Goal: Task Accomplishment & Management: Use online tool/utility

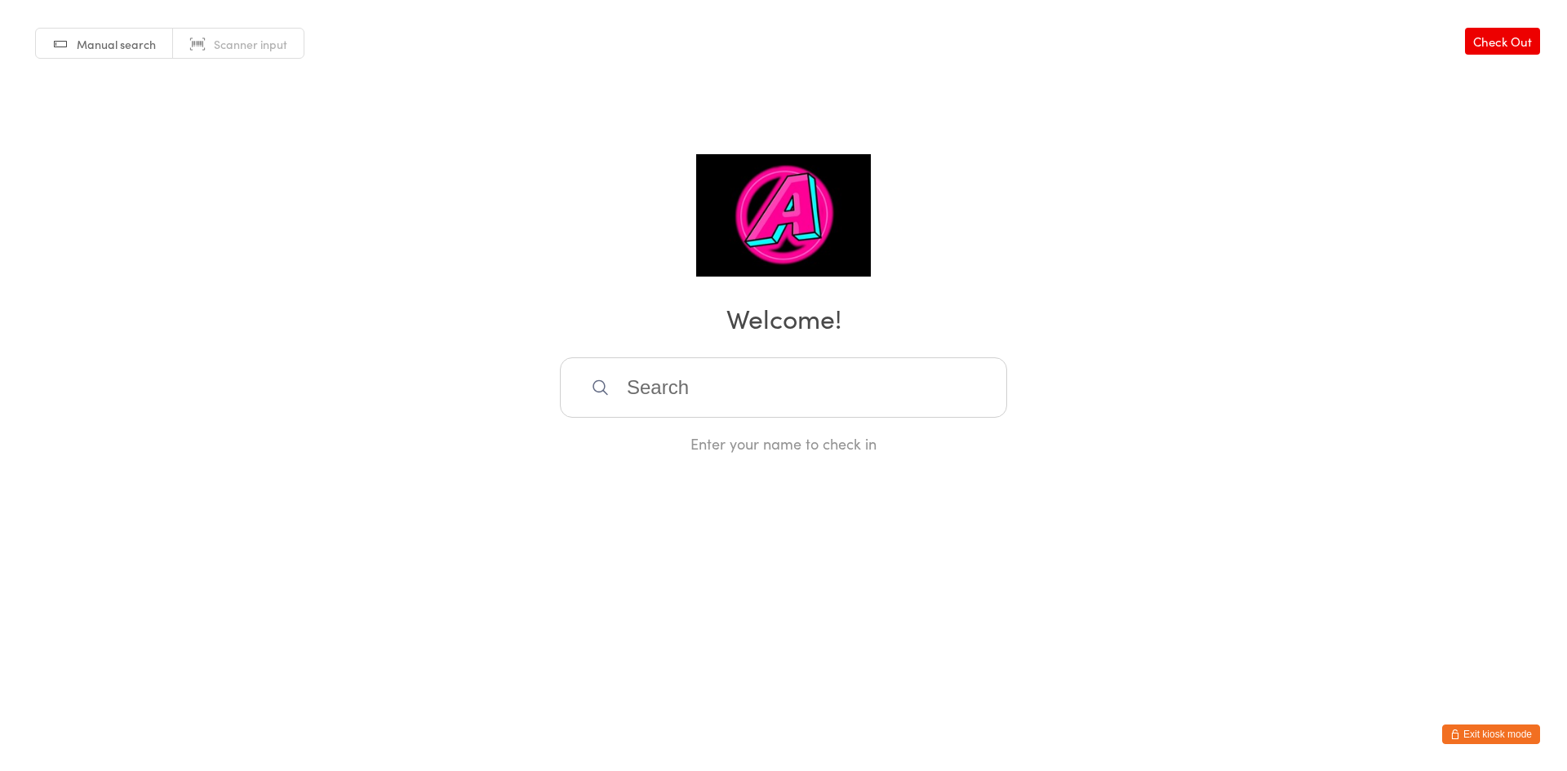
click at [656, 272] on div "Manual search Scanner input Check Out Welcome! Enter your name to check in" at bounding box center [783, 227] width 1567 height 454
click at [857, 406] on input "search" at bounding box center [783, 387] width 447 height 60
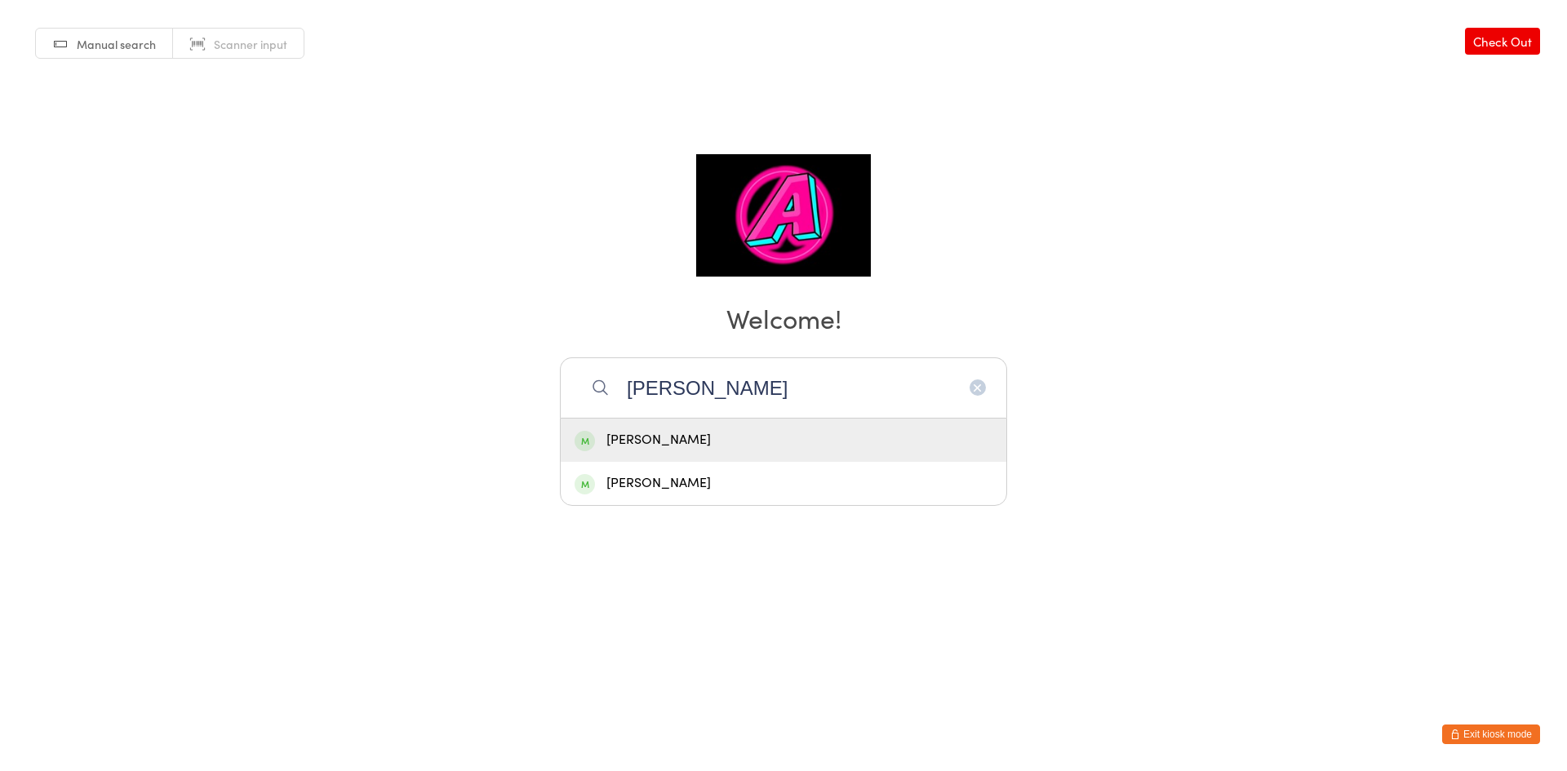
type input "[PERSON_NAME]"
click at [689, 437] on div "[PERSON_NAME]" at bounding box center [783, 440] width 418 height 22
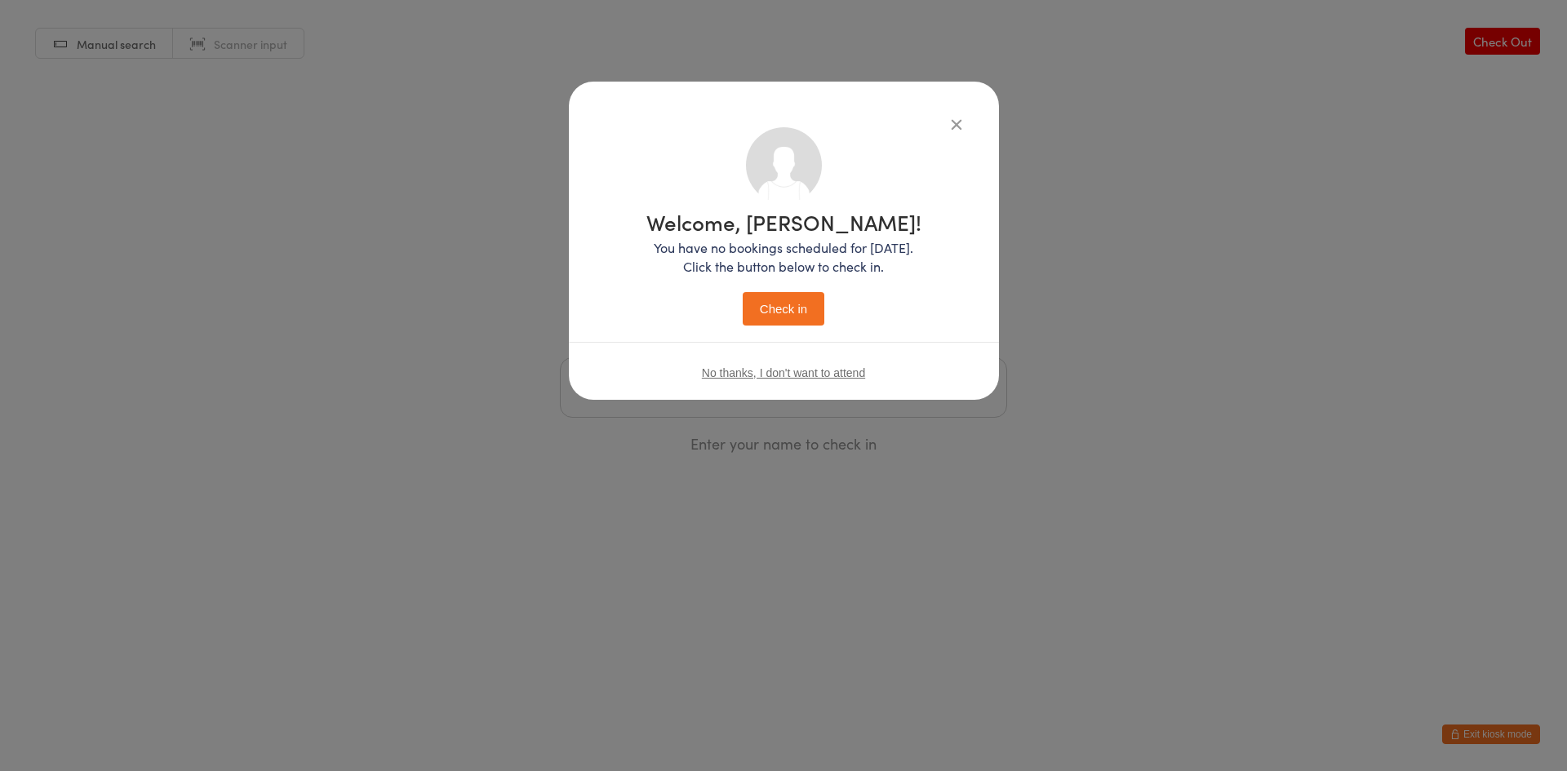
click at [769, 319] on button "Check in" at bounding box center [784, 308] width 82 height 33
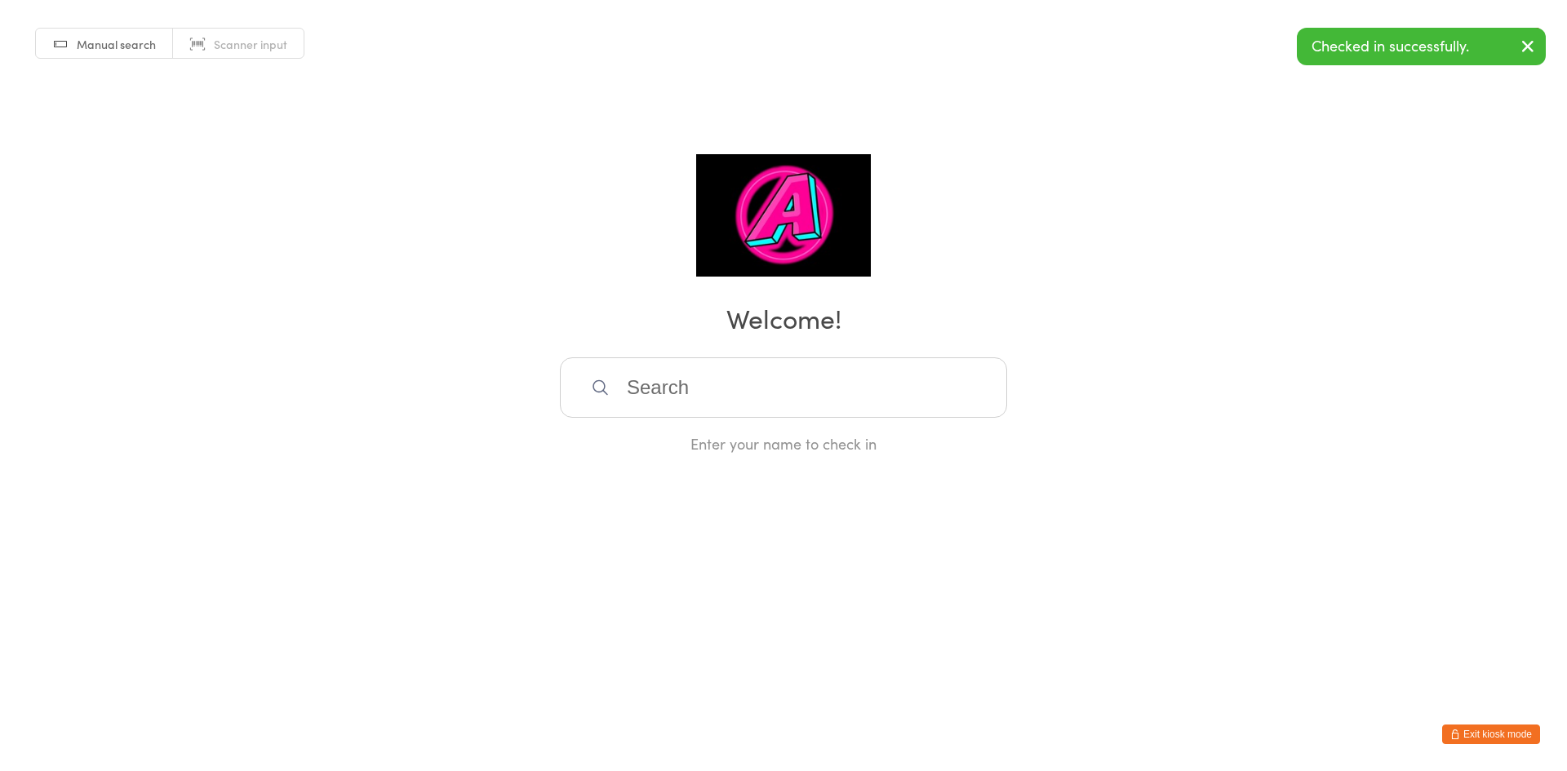
click at [737, 402] on input "search" at bounding box center [783, 387] width 447 height 60
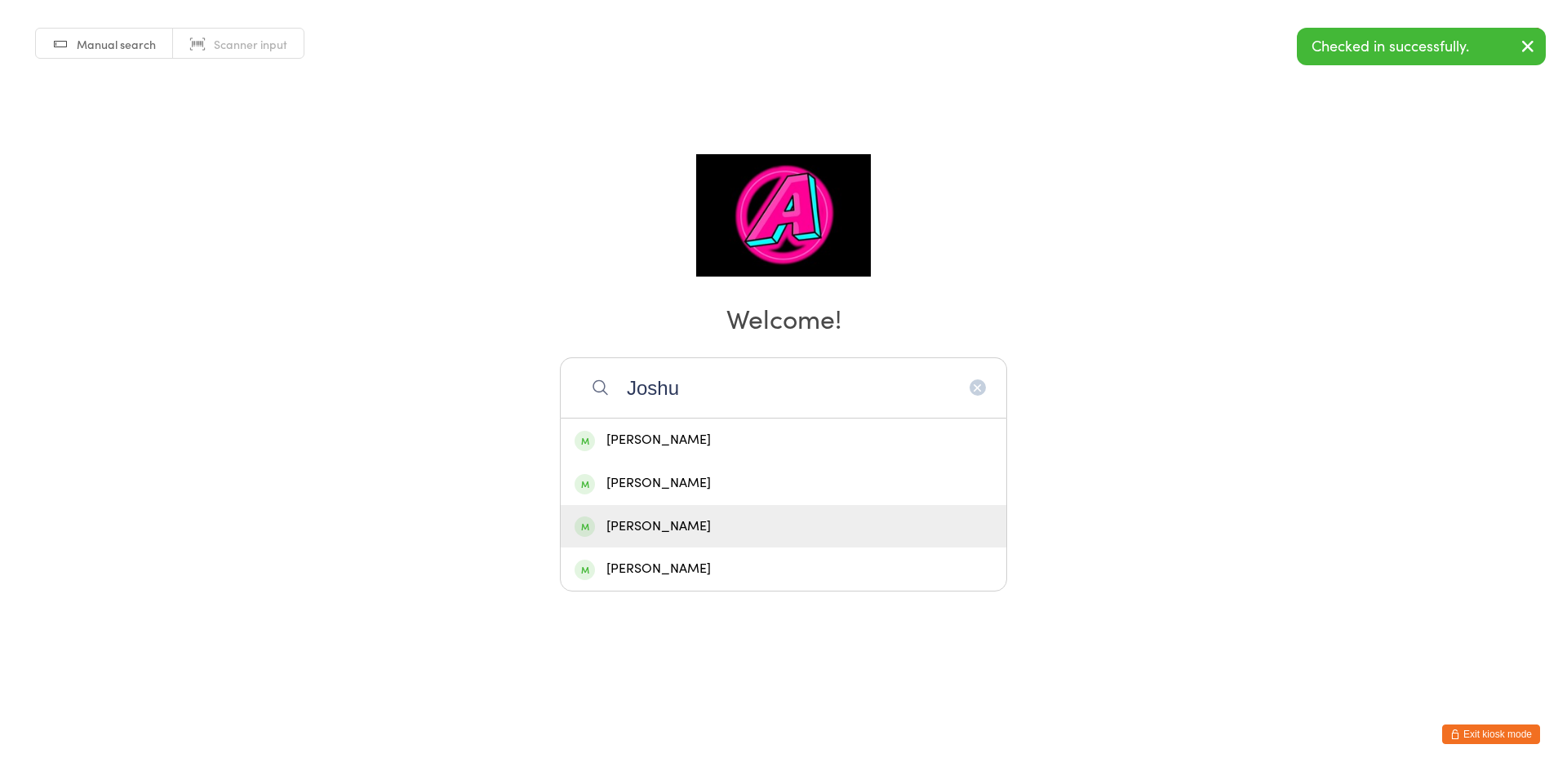
type input "Joshu"
click at [694, 529] on div "[PERSON_NAME]" at bounding box center [783, 527] width 418 height 22
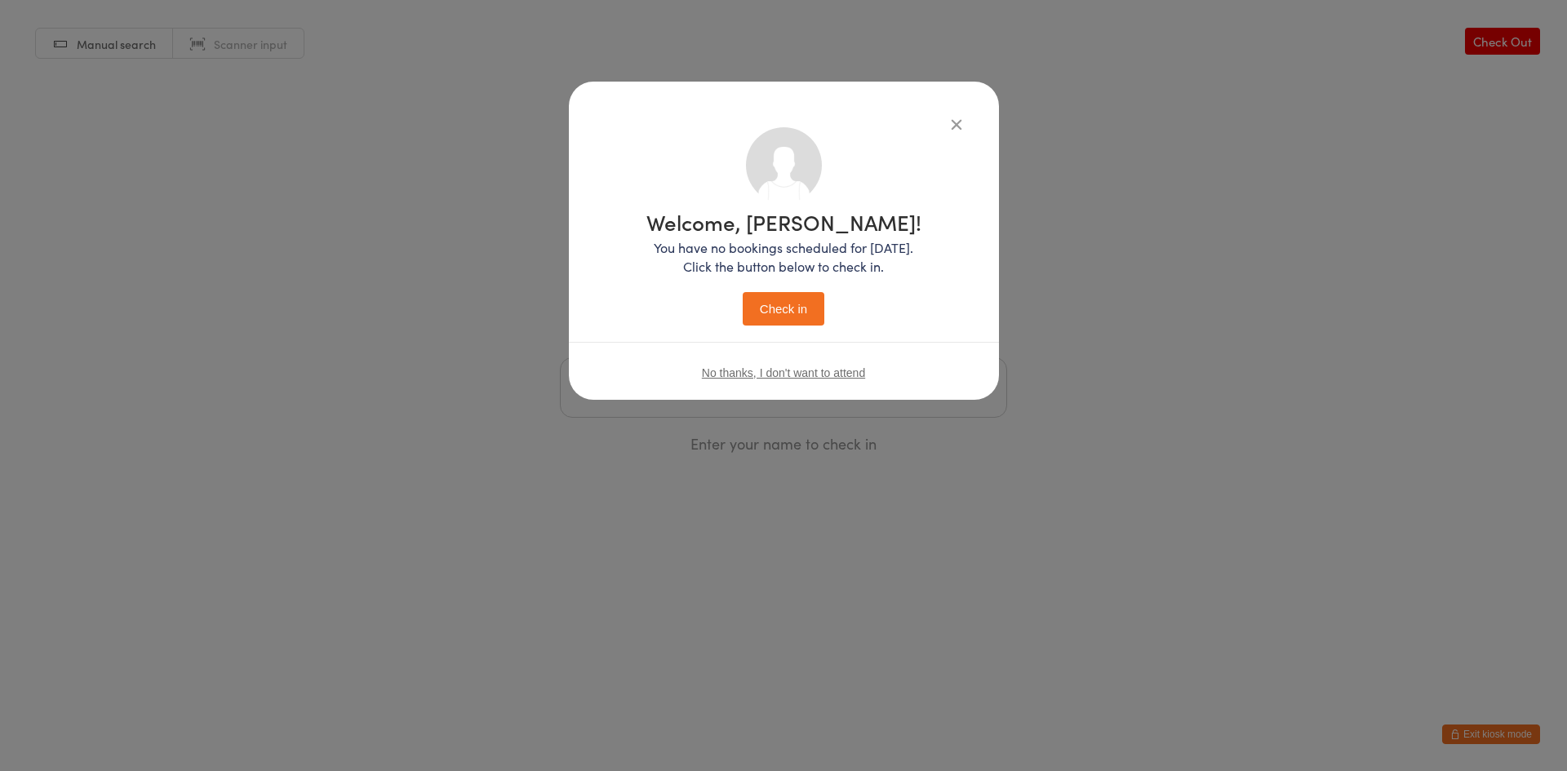
click at [757, 320] on button "Check in" at bounding box center [784, 308] width 82 height 33
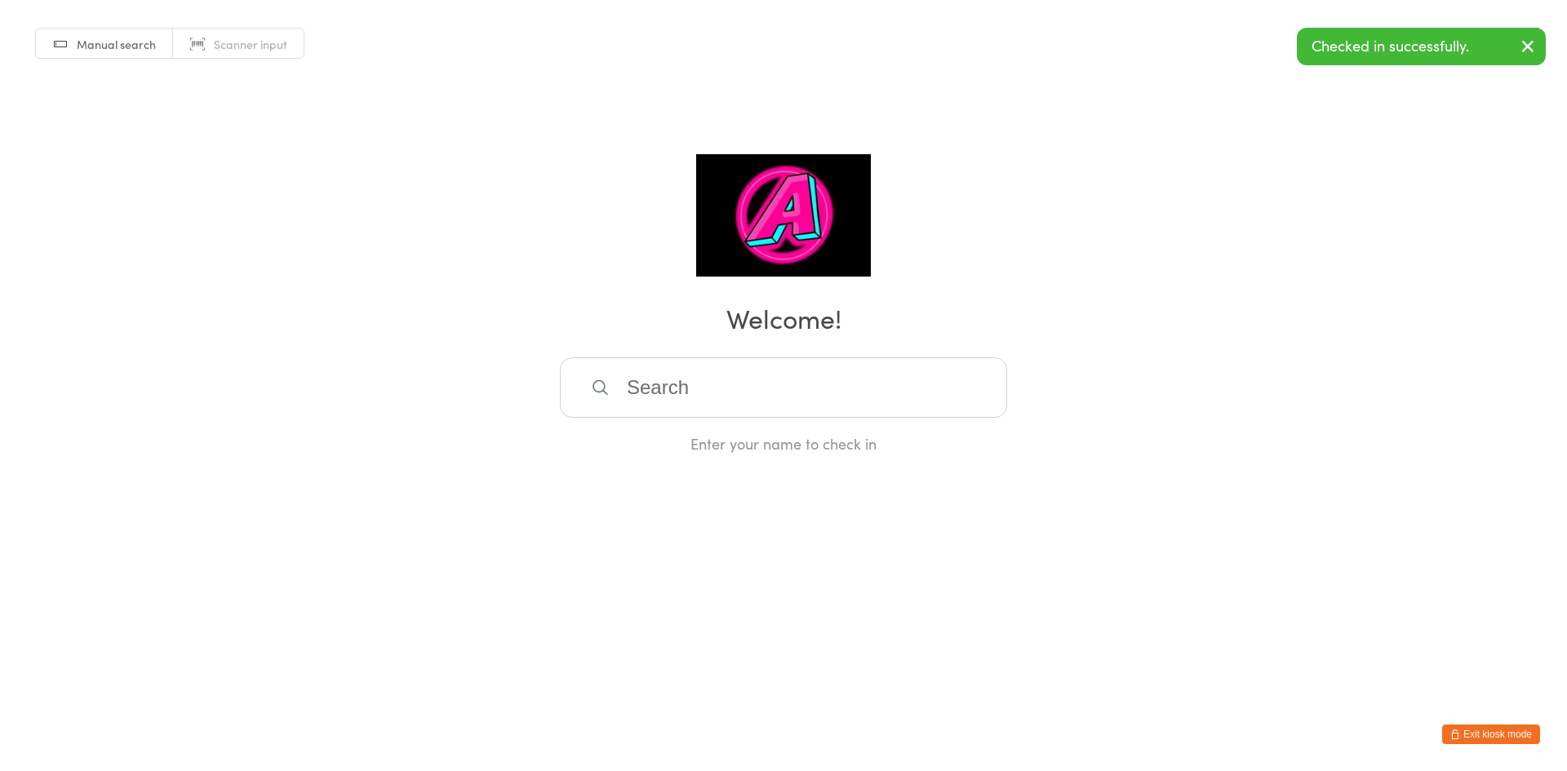
click at [685, 402] on input "search" at bounding box center [783, 387] width 447 height 60
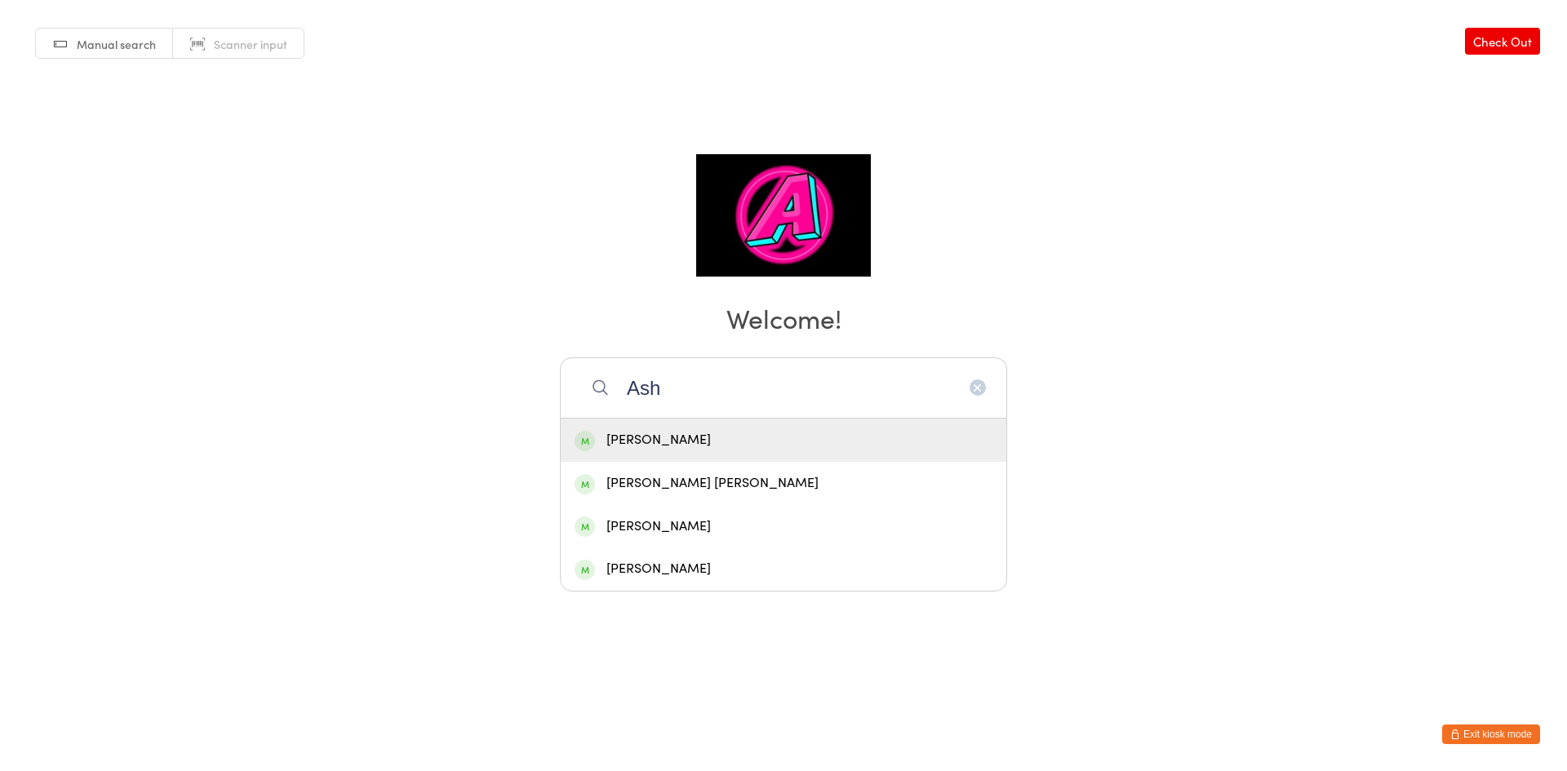
type input "Ash"
click at [674, 444] on div "[PERSON_NAME]" at bounding box center [783, 440] width 418 height 22
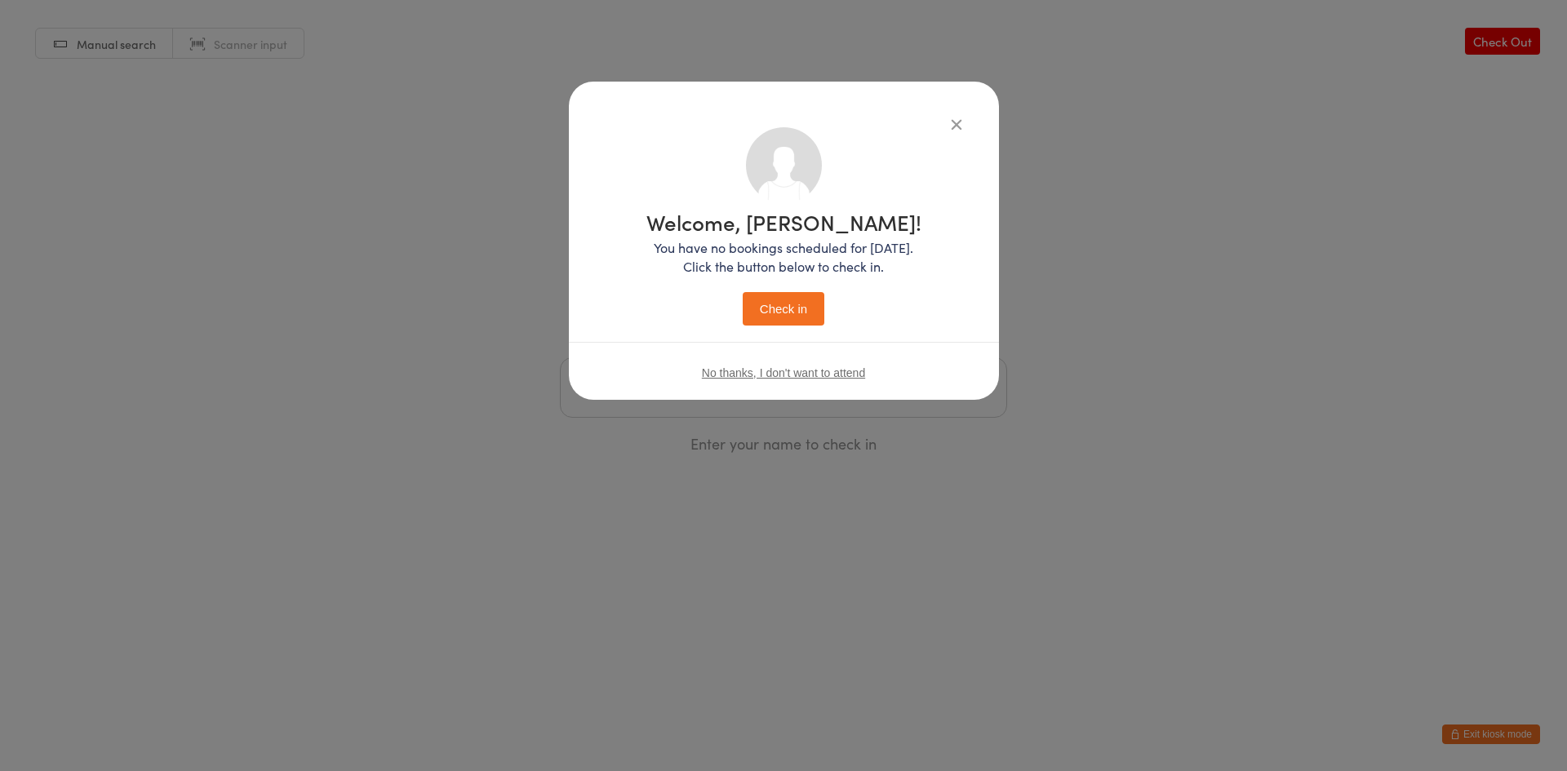
click at [783, 317] on button "Check in" at bounding box center [784, 308] width 82 height 33
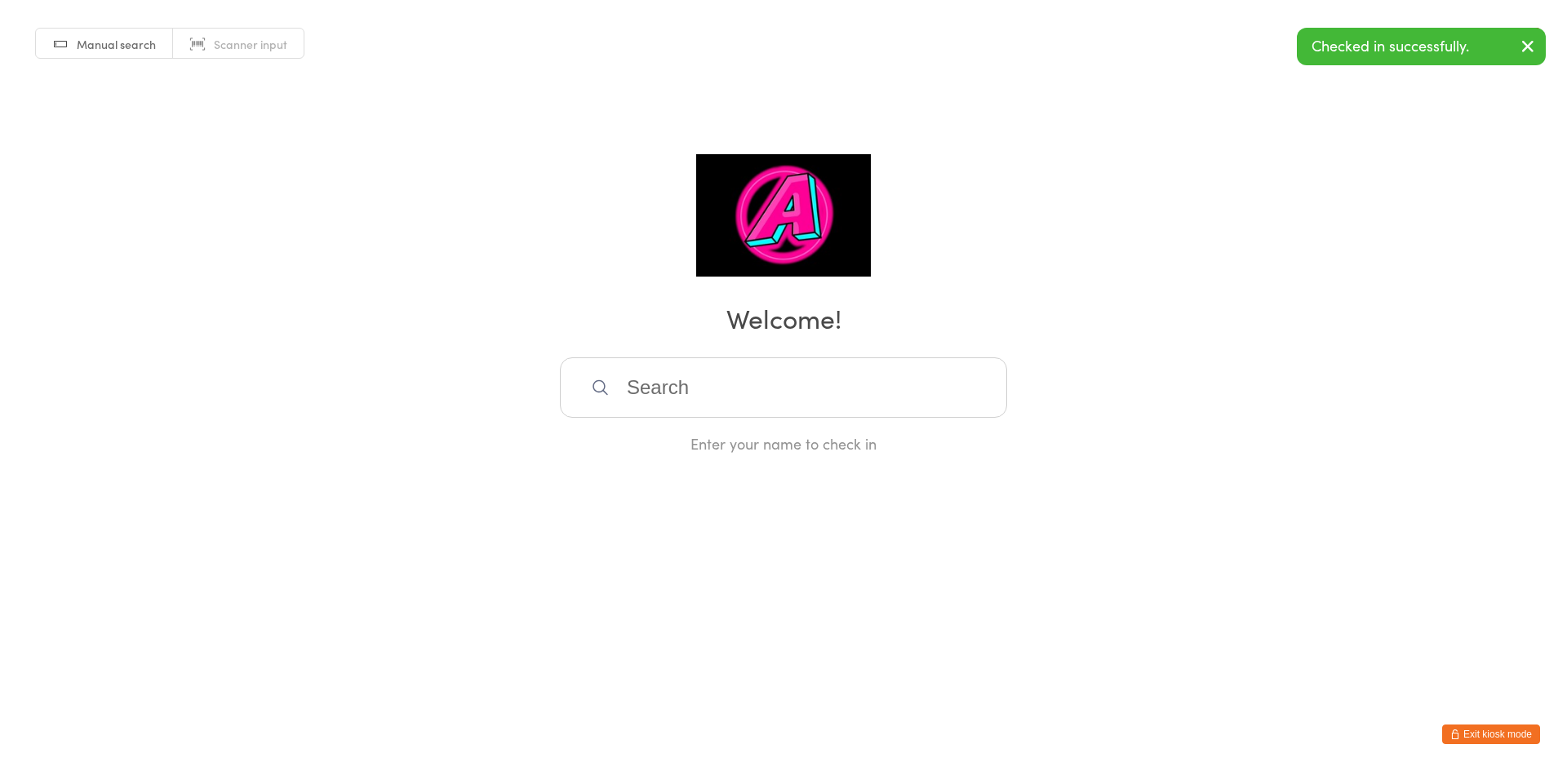
click at [763, 390] on input "search" at bounding box center [783, 387] width 447 height 60
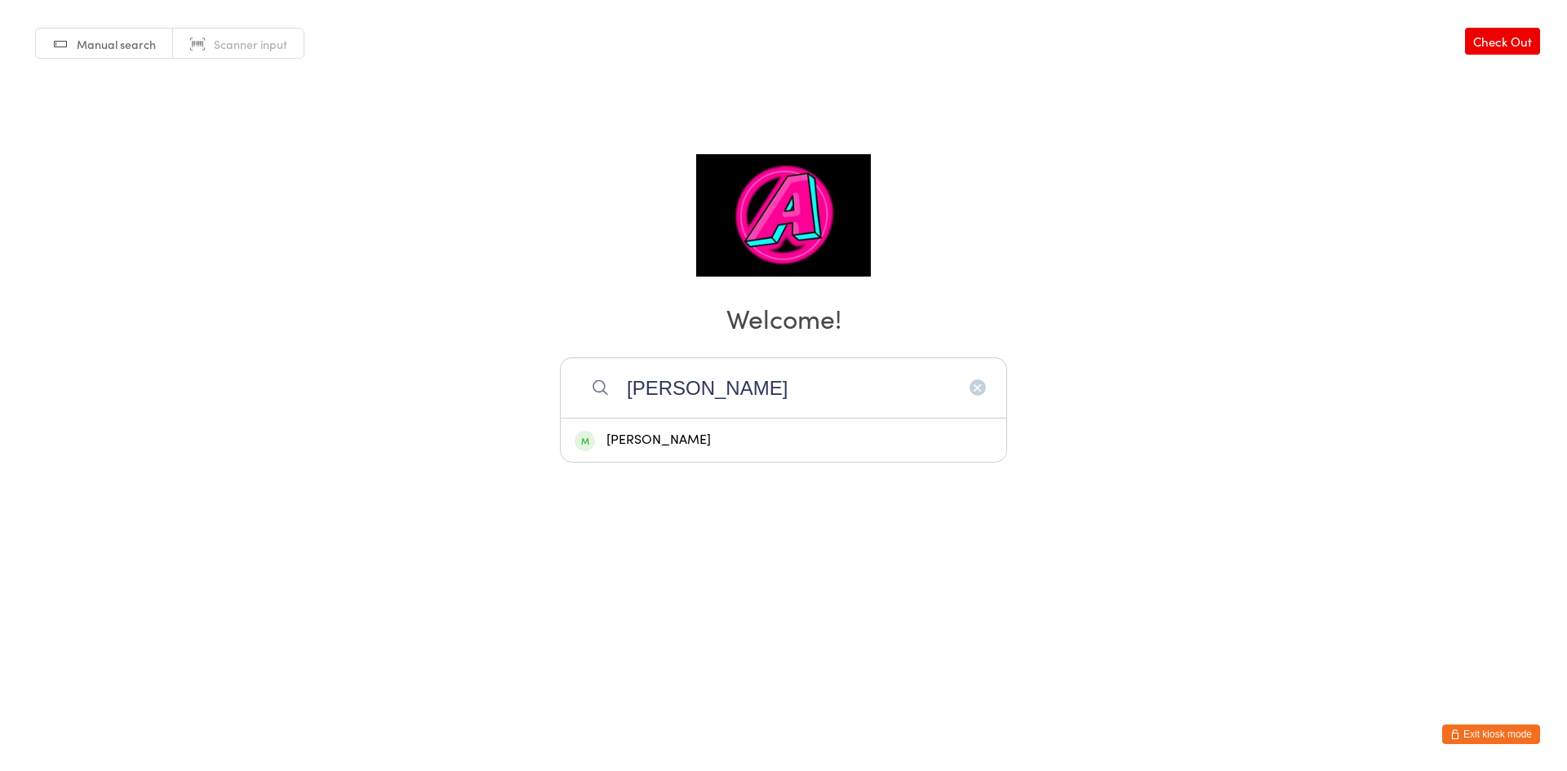
type input "[PERSON_NAME]"
click at [716, 435] on div "[PERSON_NAME]" at bounding box center [783, 440] width 418 height 22
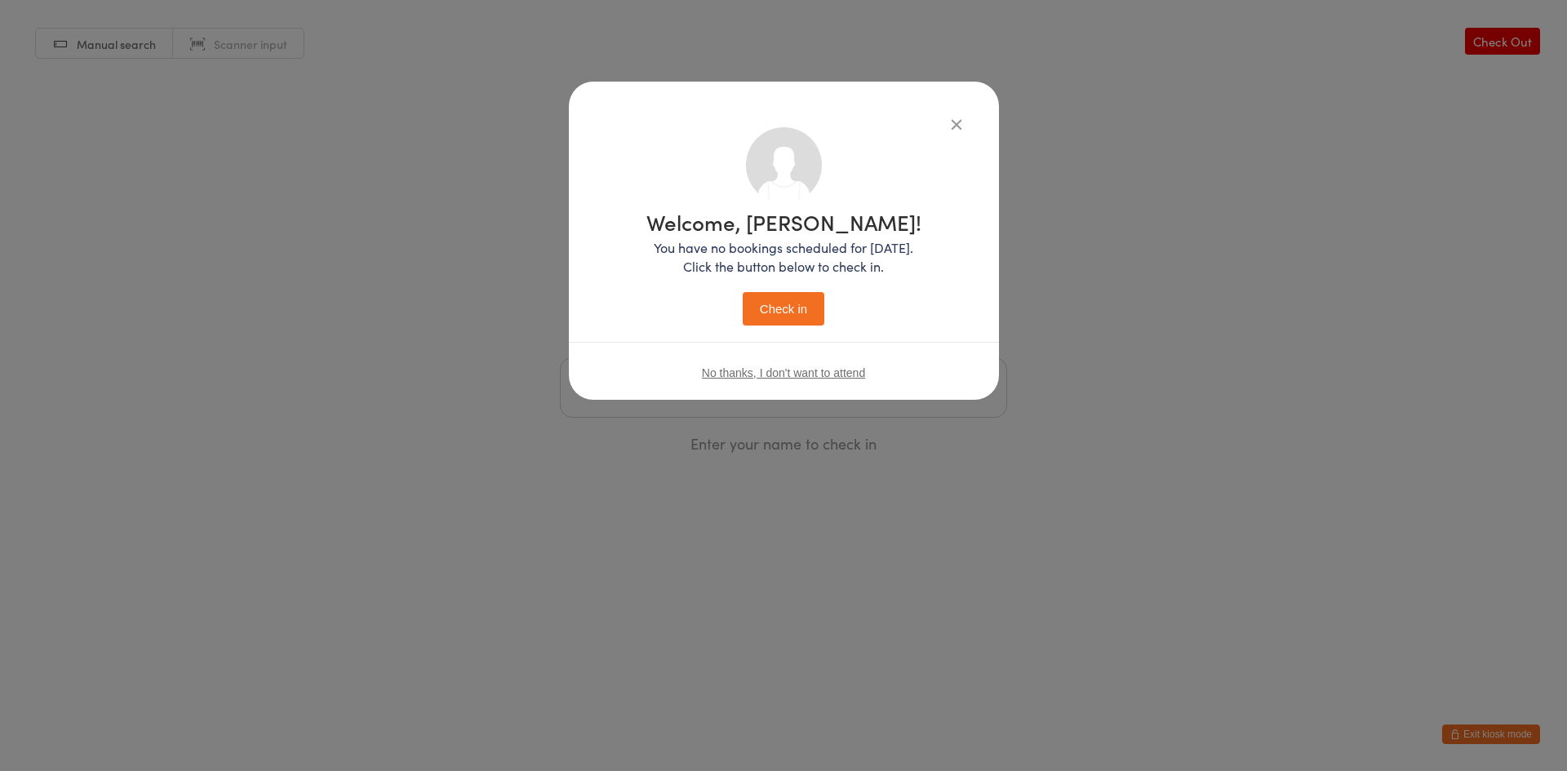
click at [809, 311] on button "Check in" at bounding box center [784, 308] width 82 height 33
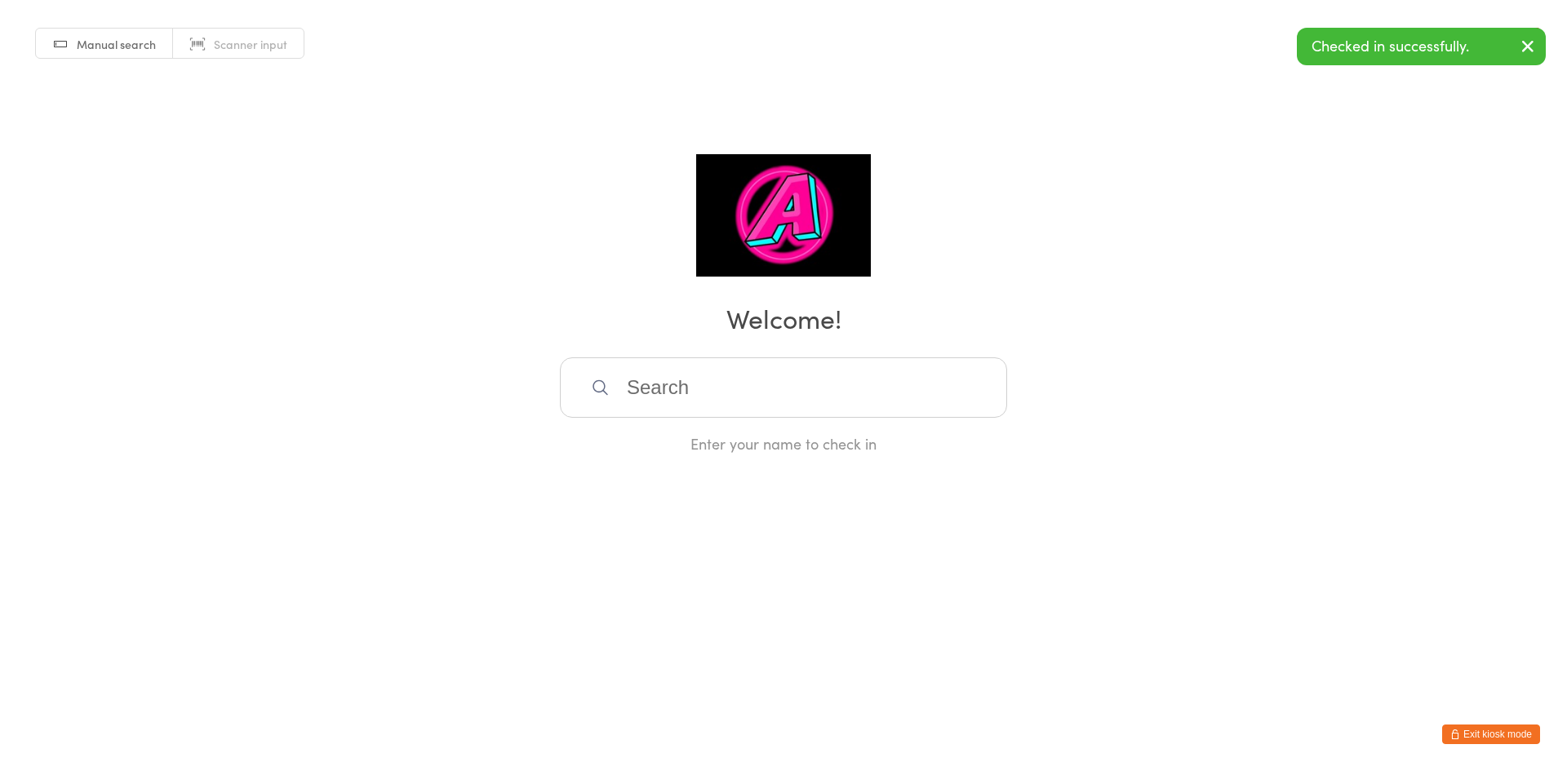
click at [689, 397] on input "search" at bounding box center [783, 387] width 447 height 60
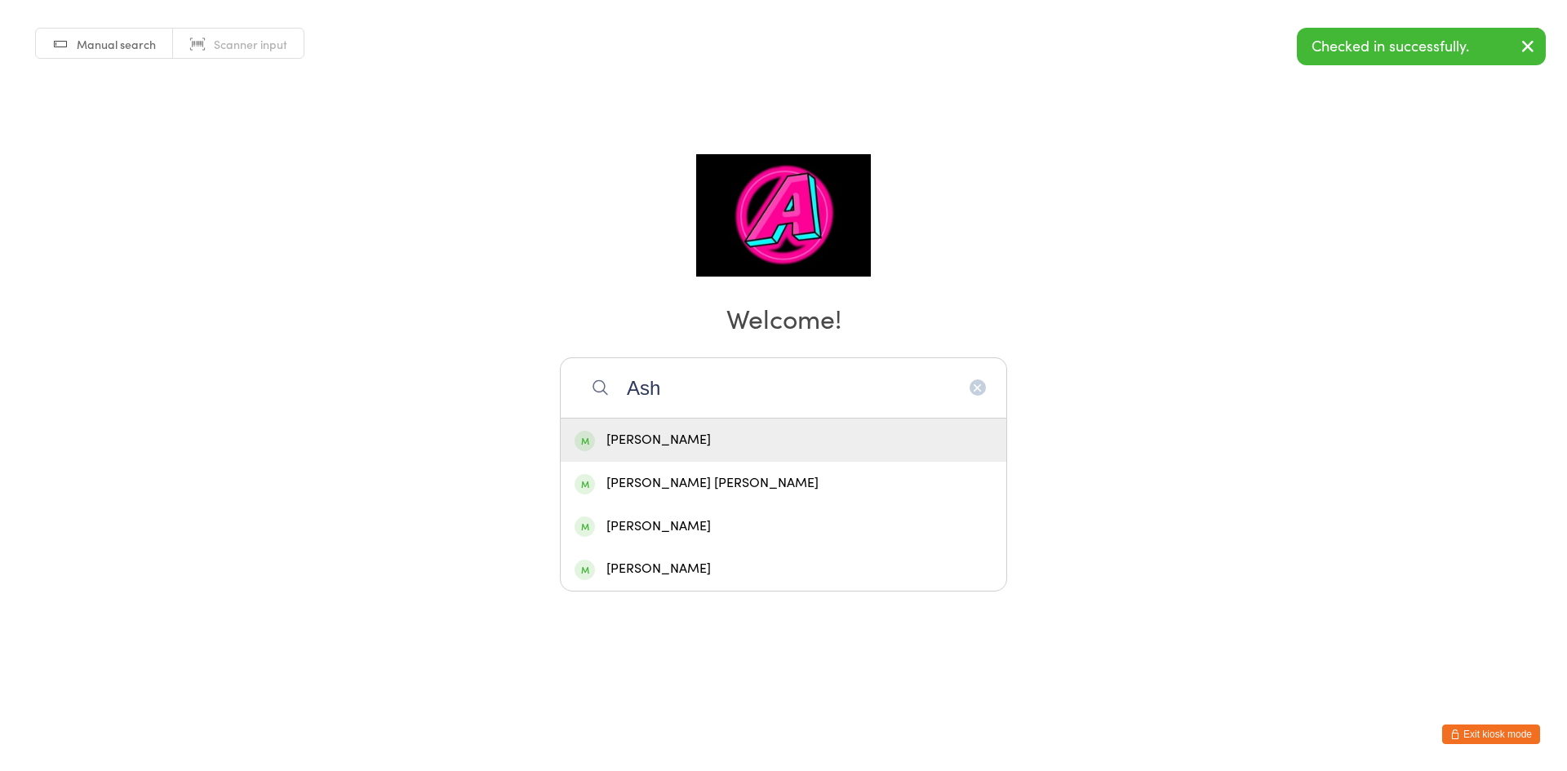
type input "Ash"
click at [679, 432] on div "[PERSON_NAME]" at bounding box center [783, 440] width 418 height 22
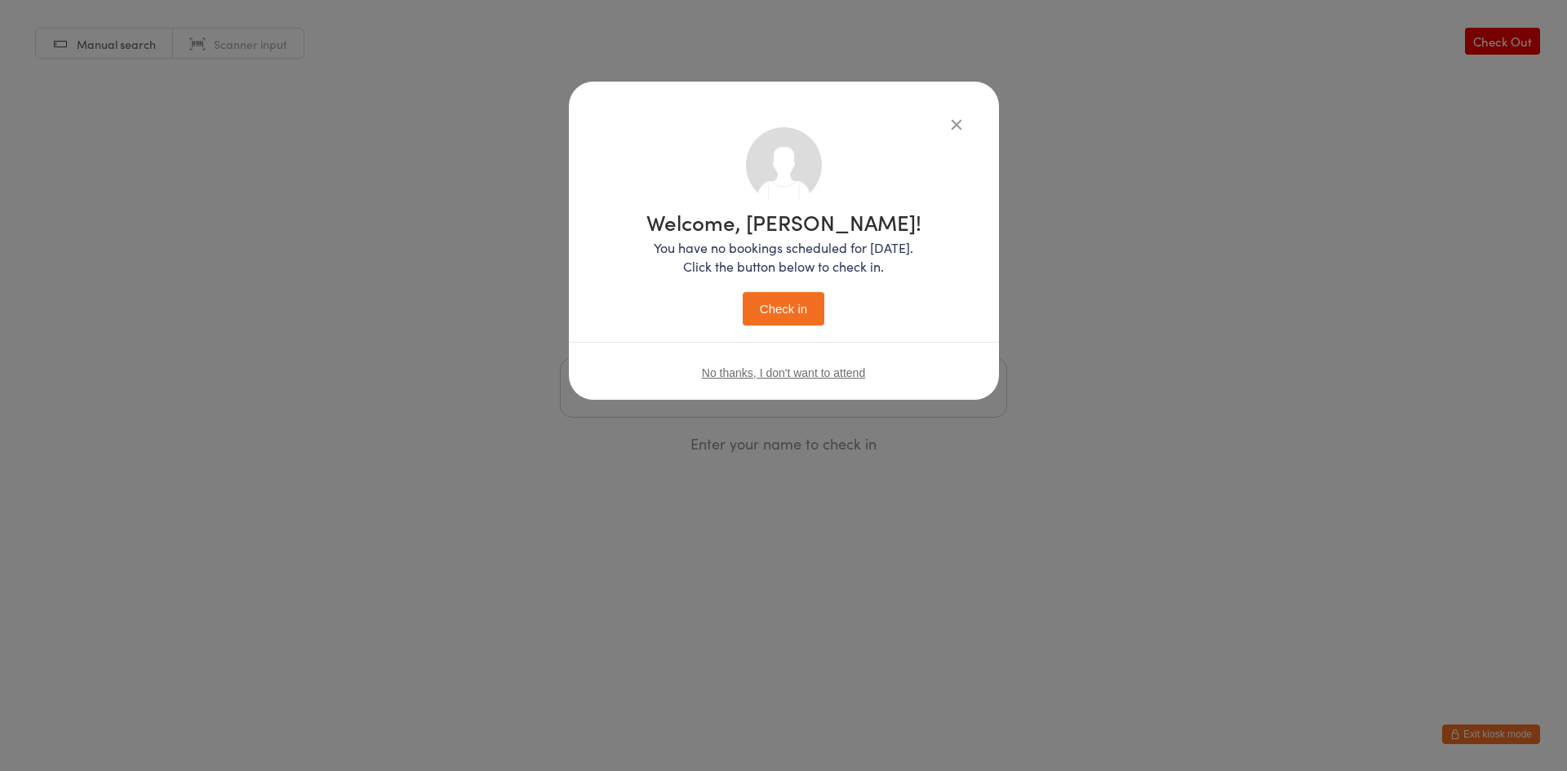
click at [803, 320] on button "Check in" at bounding box center [784, 308] width 82 height 33
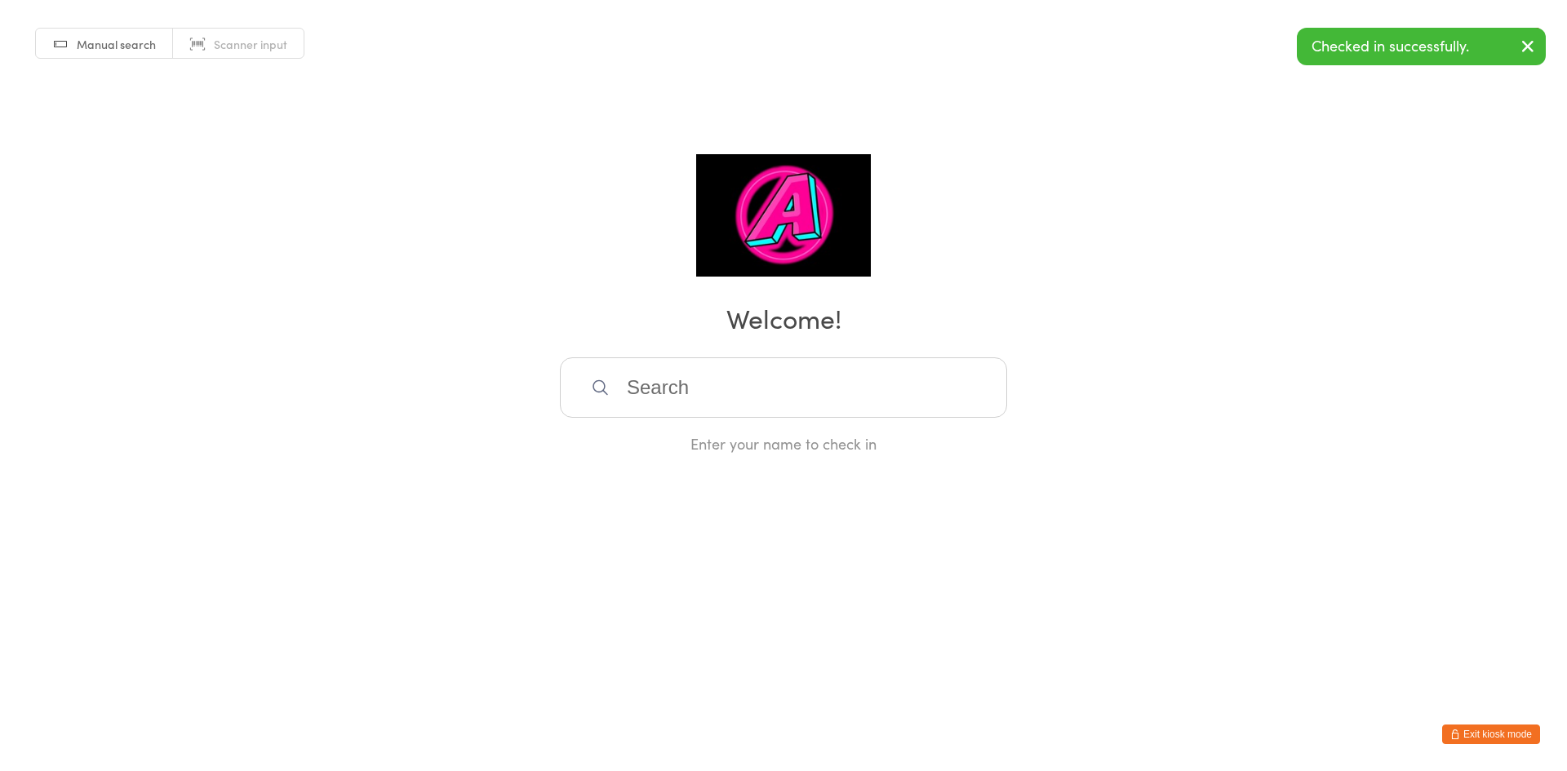
click at [737, 405] on input "search" at bounding box center [783, 387] width 447 height 60
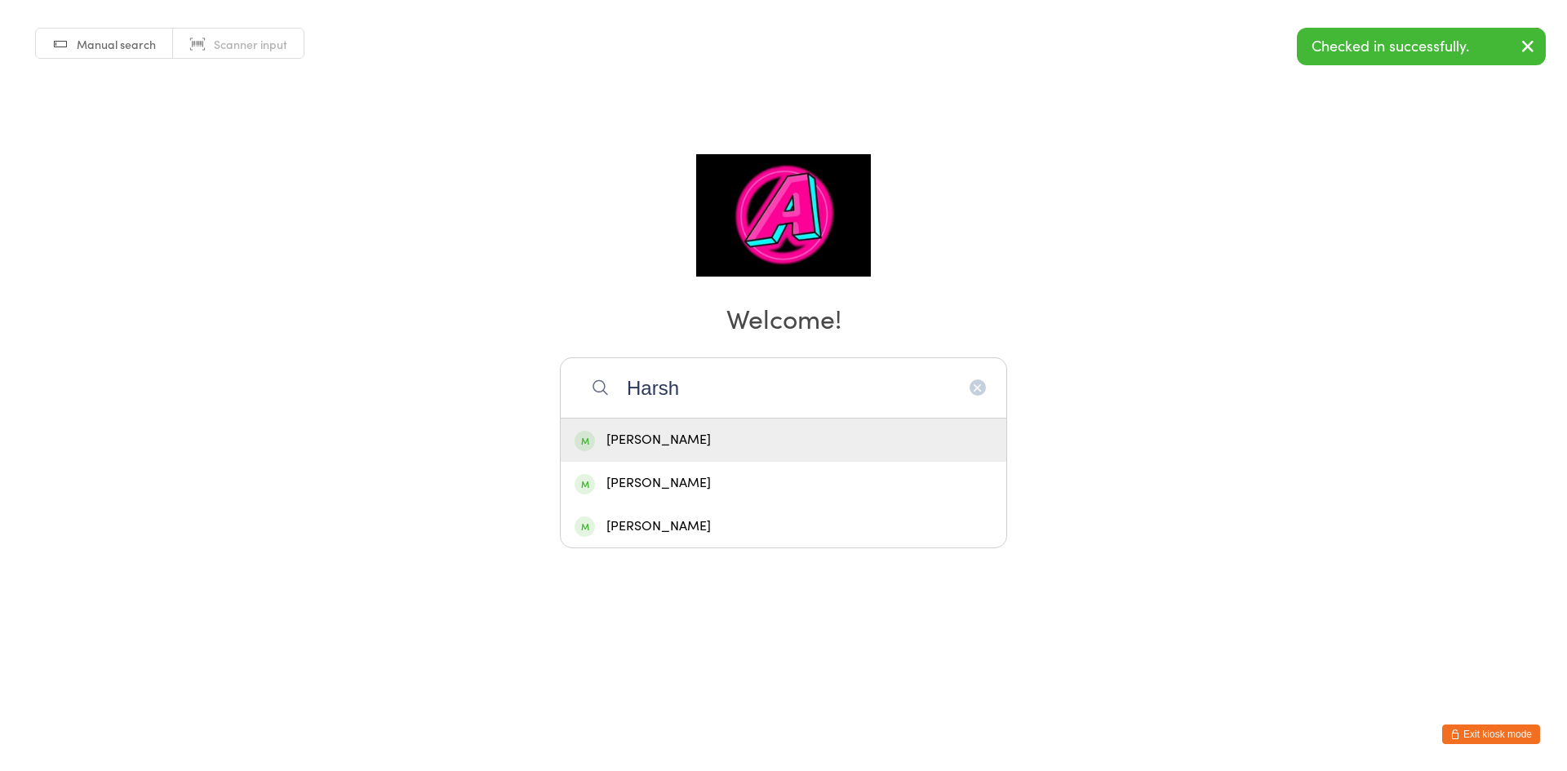
type input "Harsh"
click at [725, 432] on div "[PERSON_NAME]" at bounding box center [783, 440] width 418 height 22
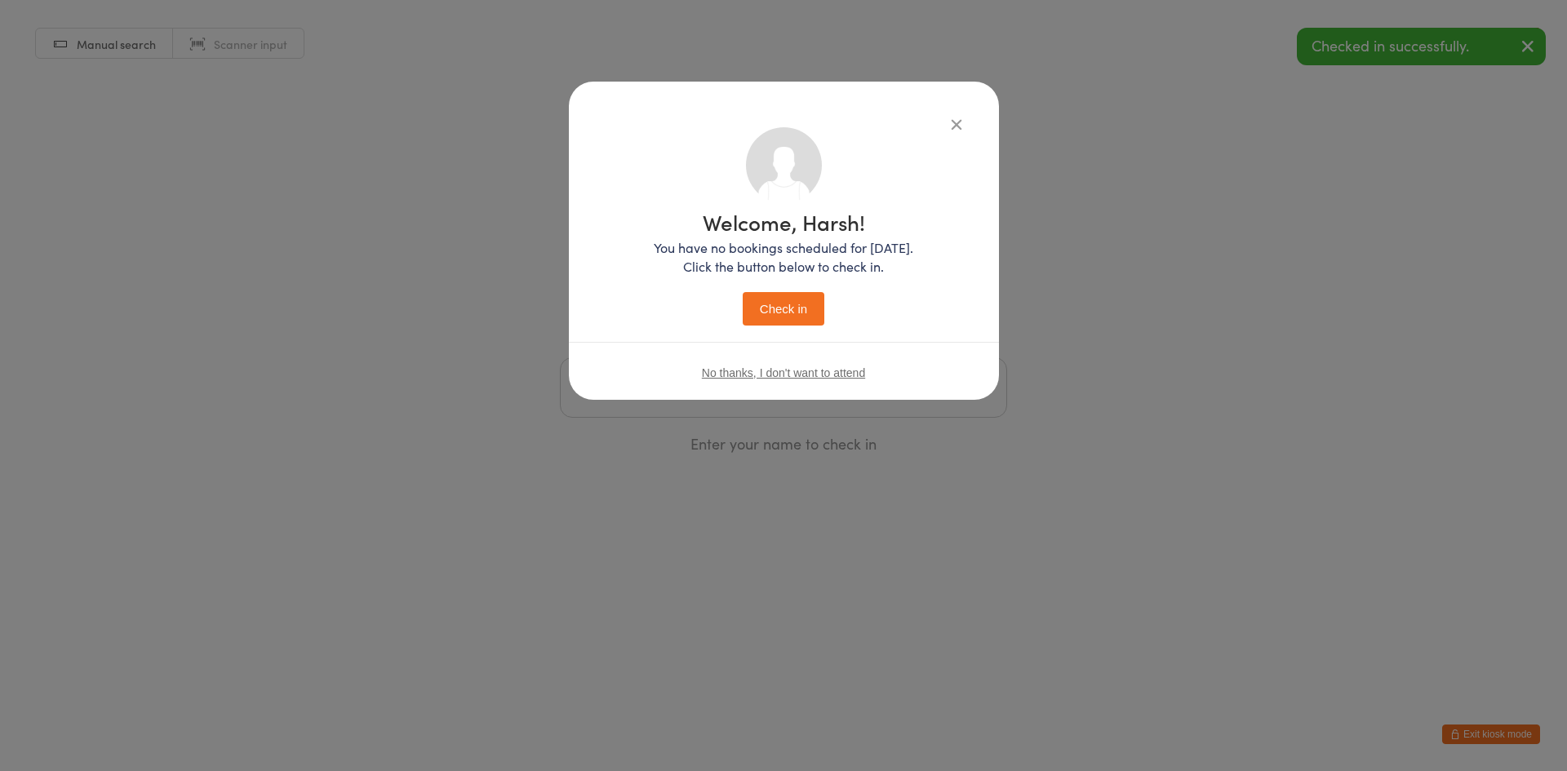
click at [775, 308] on button "Check in" at bounding box center [784, 308] width 82 height 33
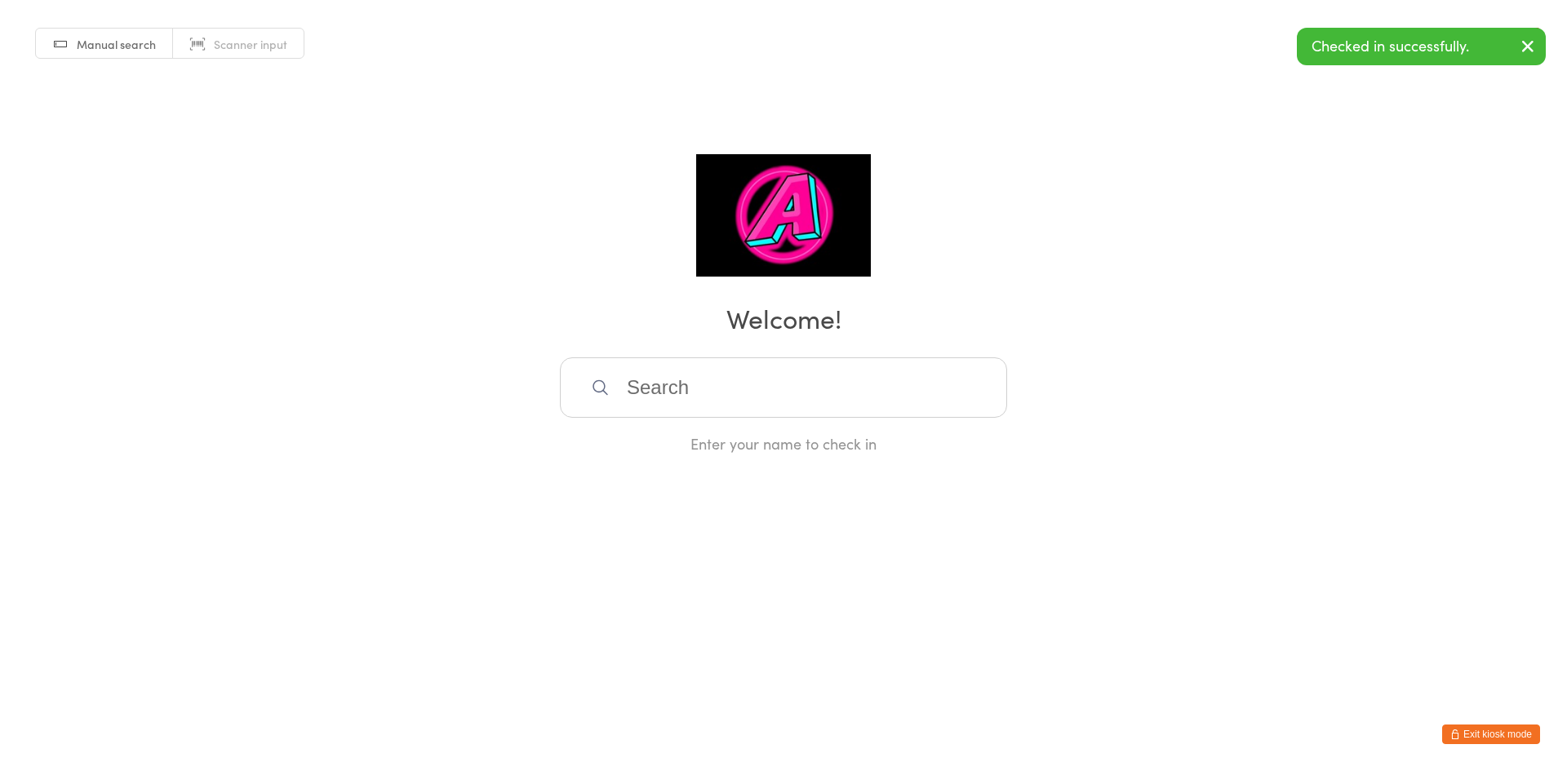
click at [747, 383] on input "search" at bounding box center [783, 387] width 447 height 60
type input "Sindu"
click at [682, 432] on div "Sindu Karamchedu" at bounding box center [783, 440] width 418 height 22
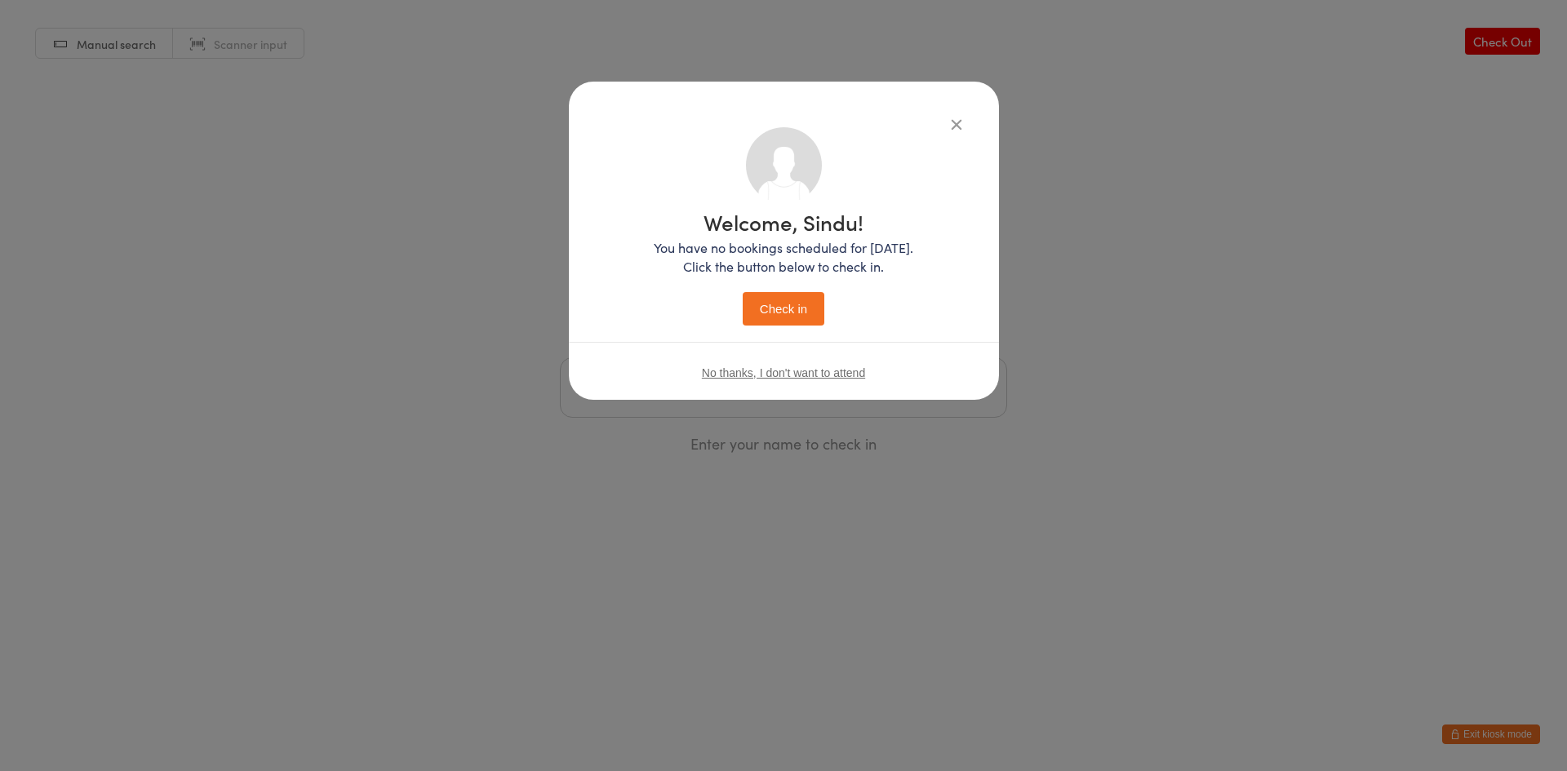
click at [765, 304] on button "Check in" at bounding box center [784, 308] width 82 height 33
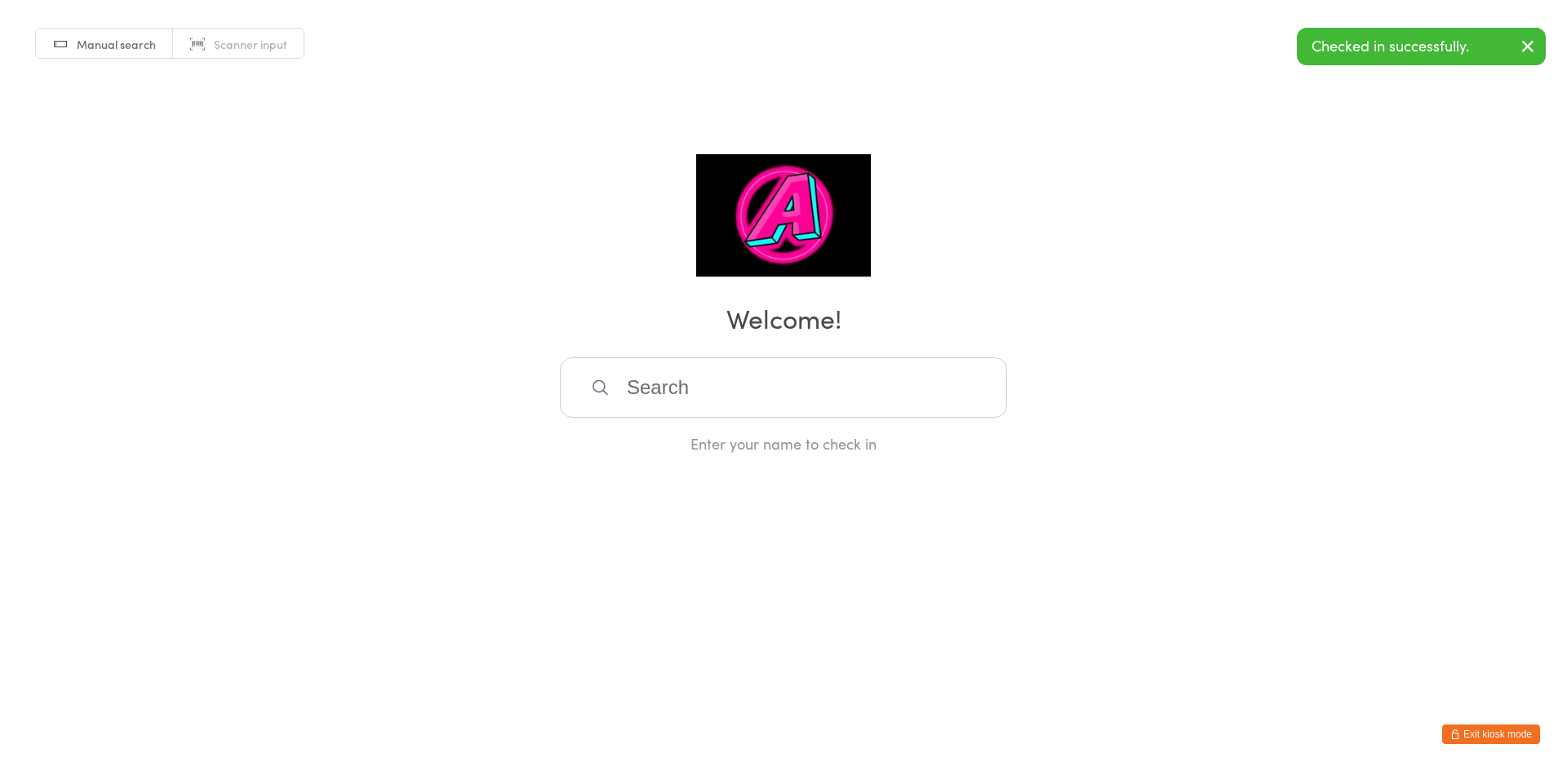
click at [708, 437] on div "Enter your name to check in" at bounding box center [783, 443] width 447 height 20
click at [701, 406] on input "search" at bounding box center [783, 387] width 447 height 60
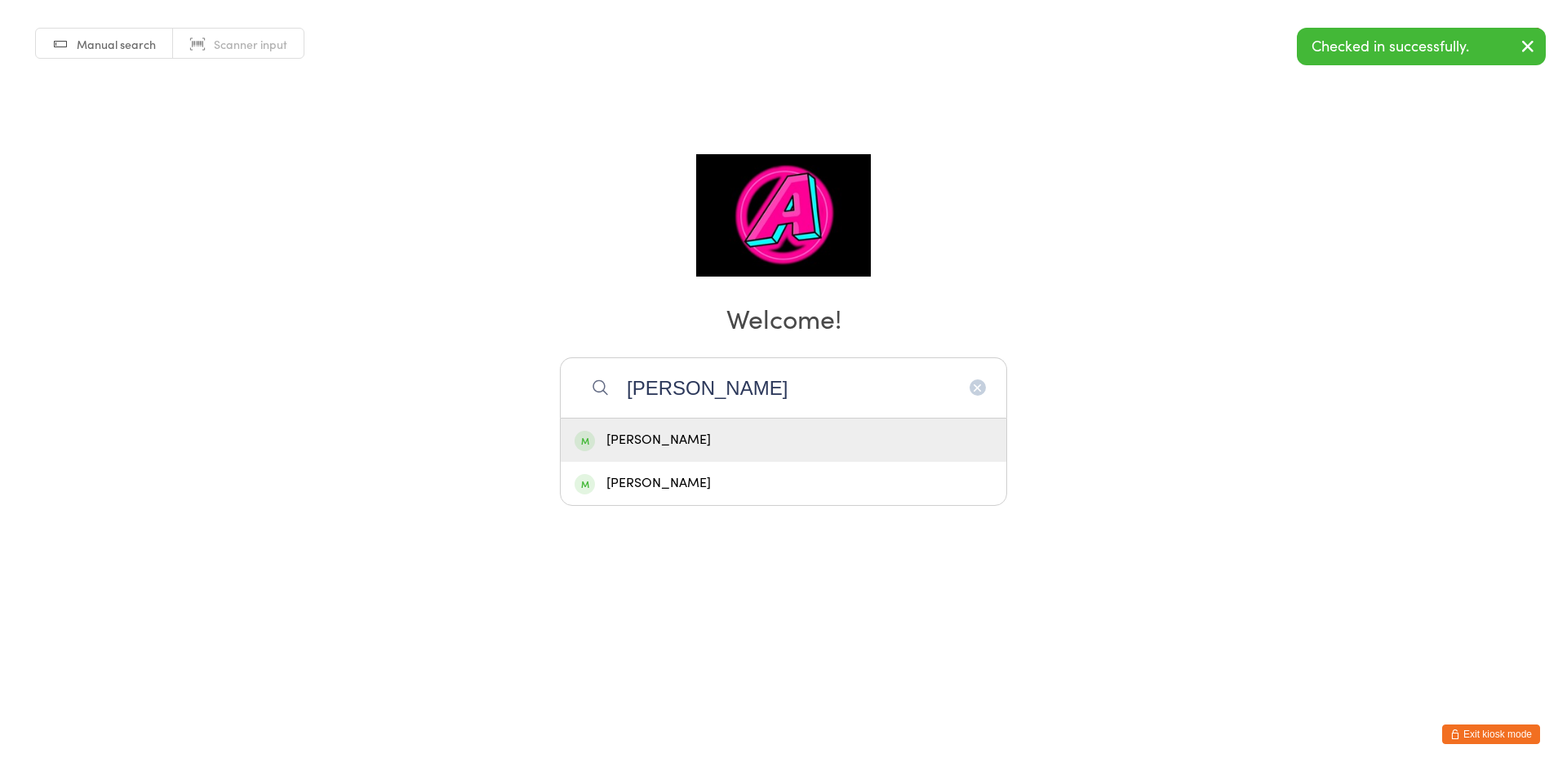
type input "[PERSON_NAME]"
click at [687, 436] on div "[PERSON_NAME]" at bounding box center [783, 440] width 418 height 22
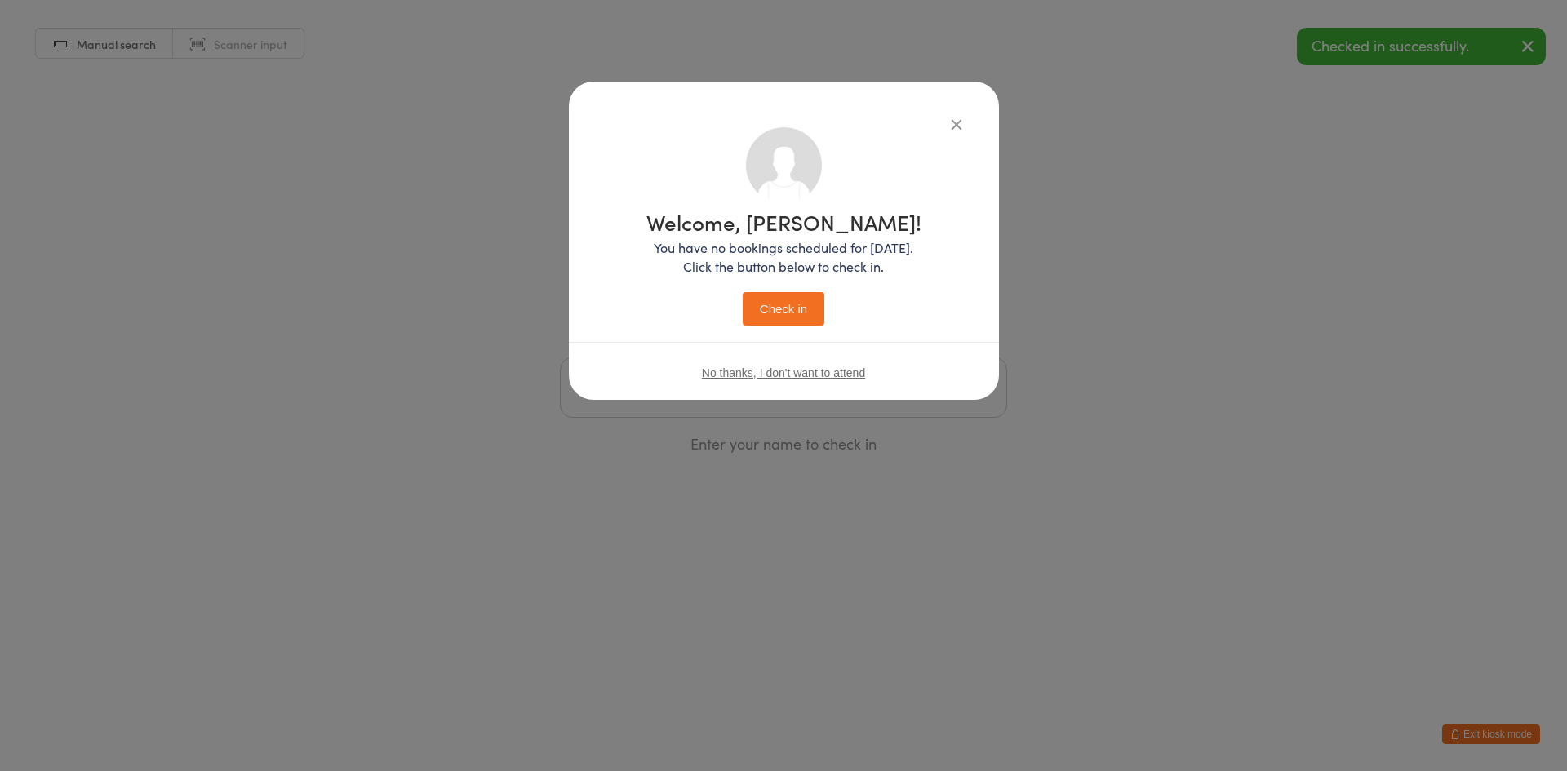
click at [776, 308] on button "Check in" at bounding box center [784, 308] width 82 height 33
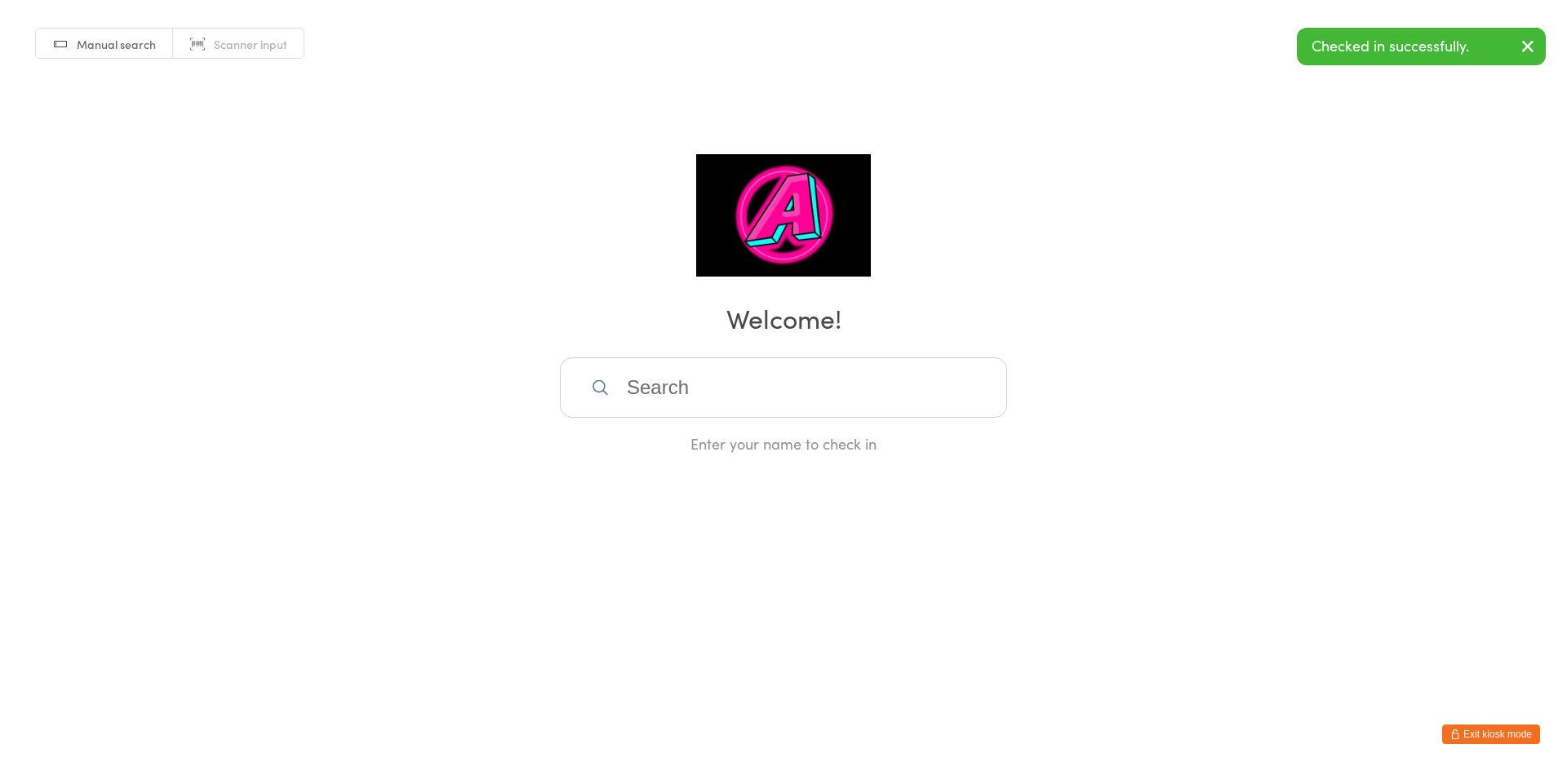
click at [717, 403] on input "search" at bounding box center [783, 387] width 447 height 60
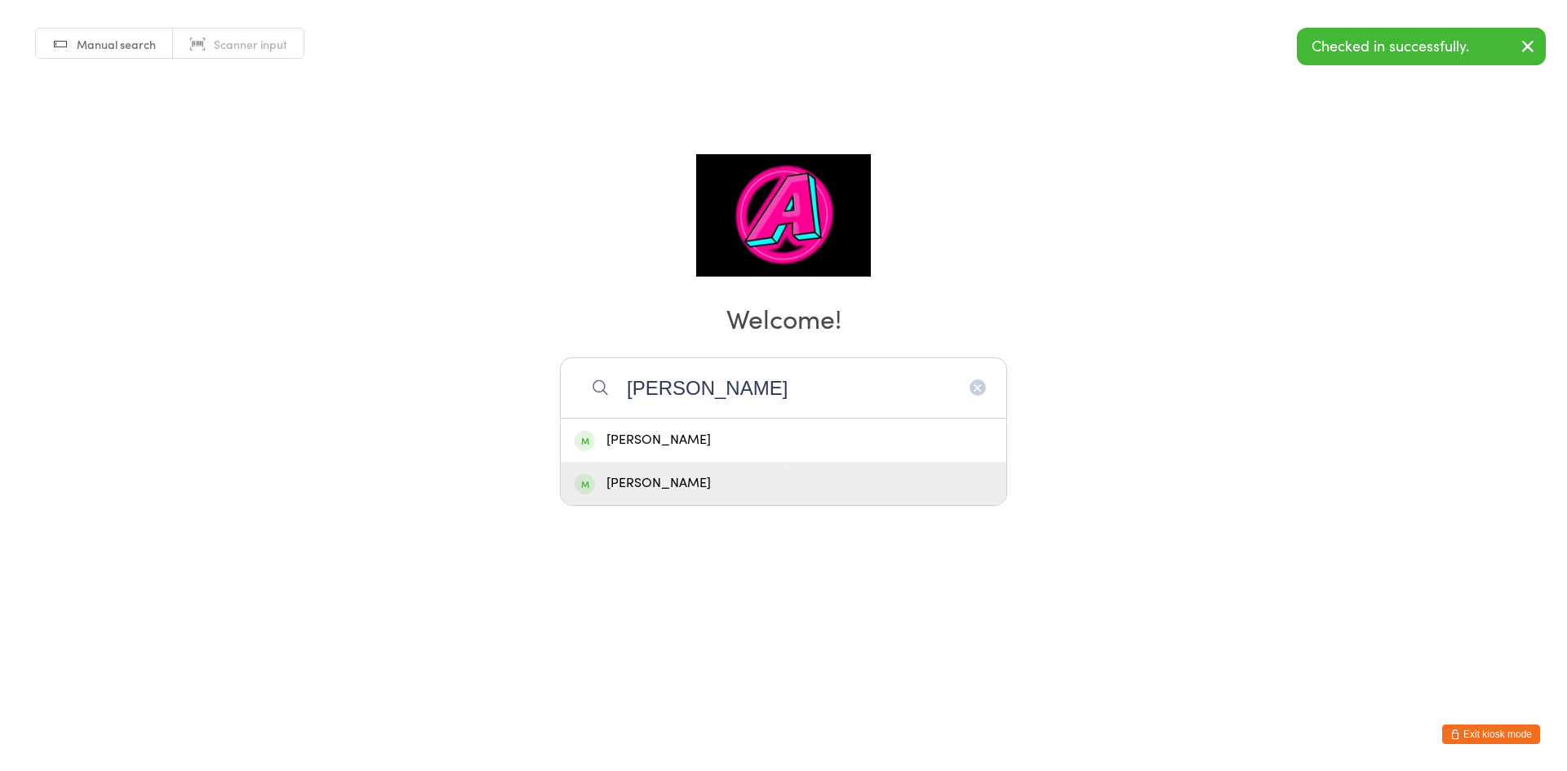
type input "[PERSON_NAME]"
click at [700, 487] on div "[PERSON_NAME]" at bounding box center [783, 483] width 418 height 22
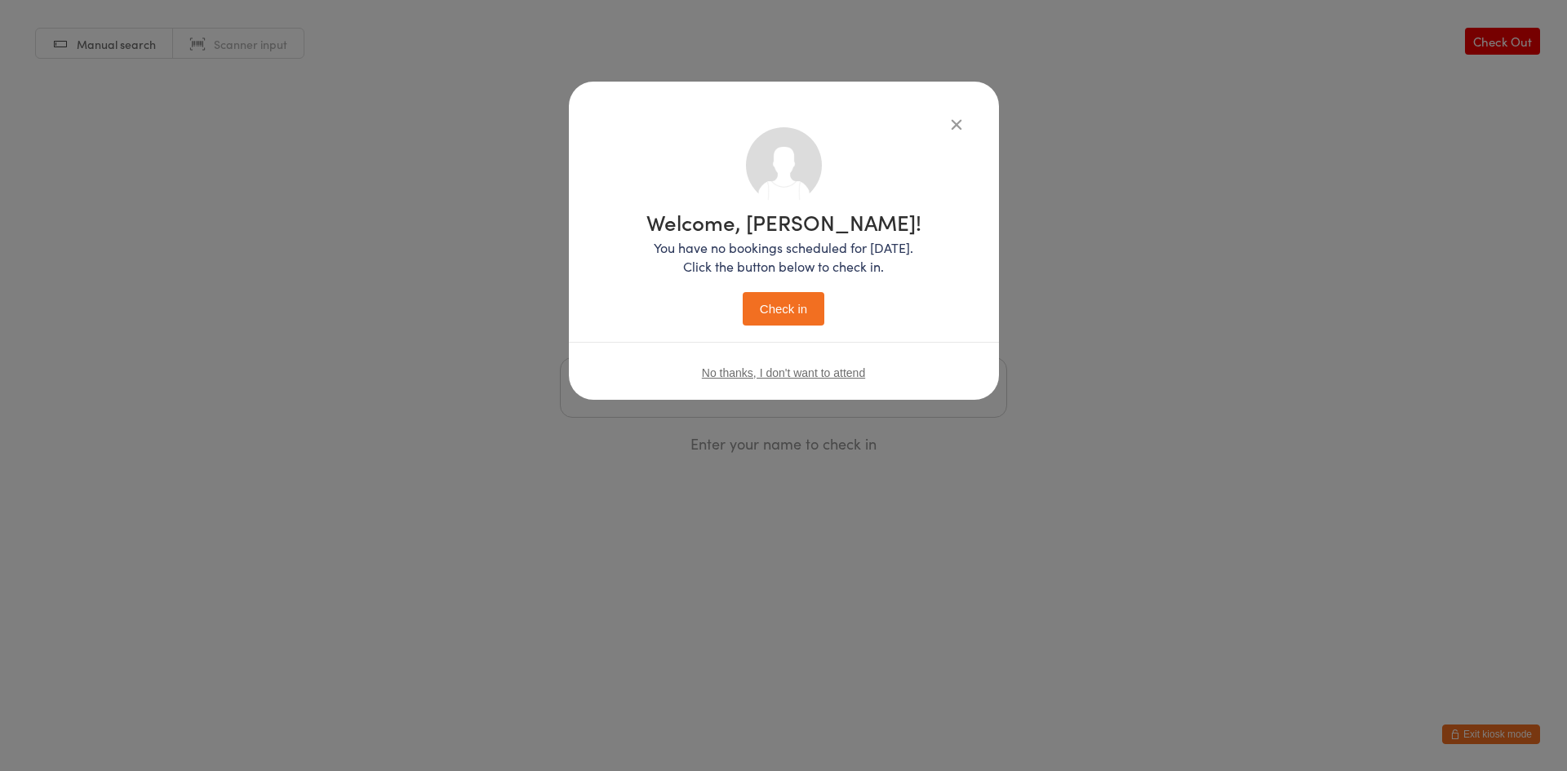
click at [810, 304] on button "Check in" at bounding box center [784, 308] width 82 height 33
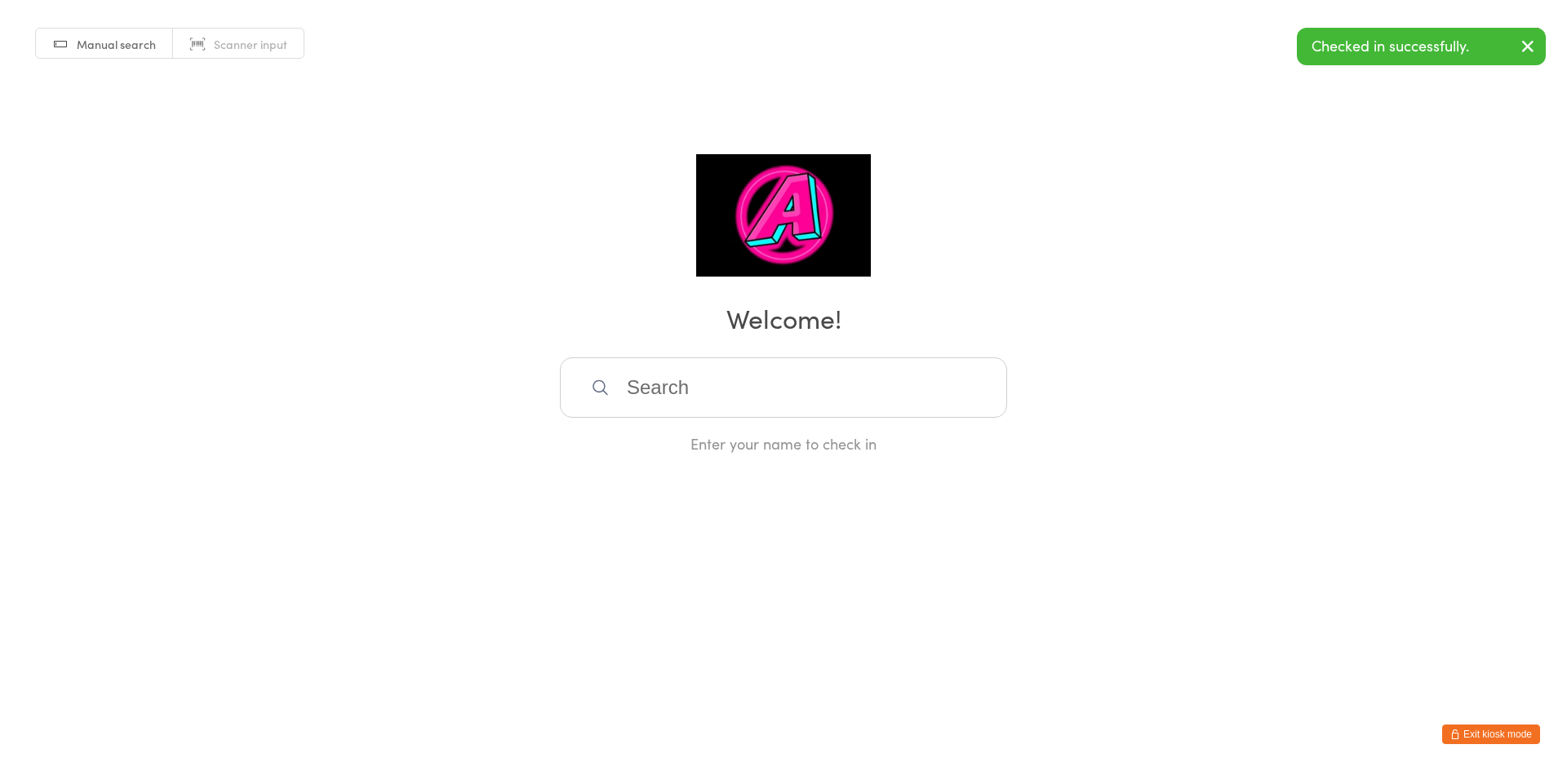
click at [1381, 336] on div "Manual search Scanner input Check Out Welcome! Enter your name to check in" at bounding box center [783, 227] width 1567 height 454
